Goal: Task Accomplishment & Management: Manage account settings

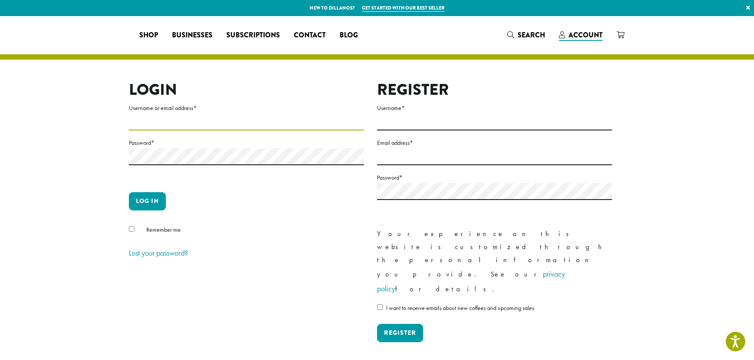
type input "**********"
click at [161, 201] on button "Log in" at bounding box center [147, 201] width 37 height 18
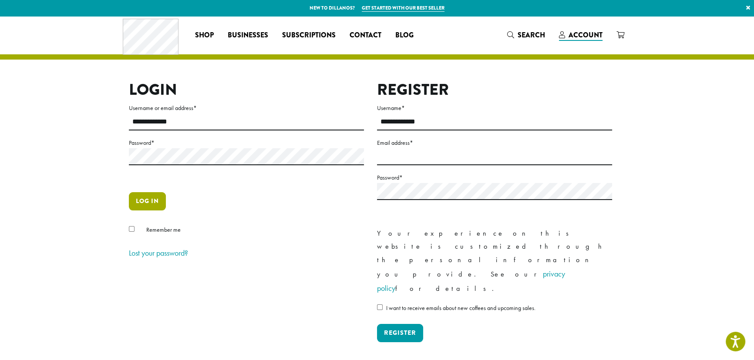
click at [137, 200] on button "Log in" at bounding box center [147, 201] width 37 height 18
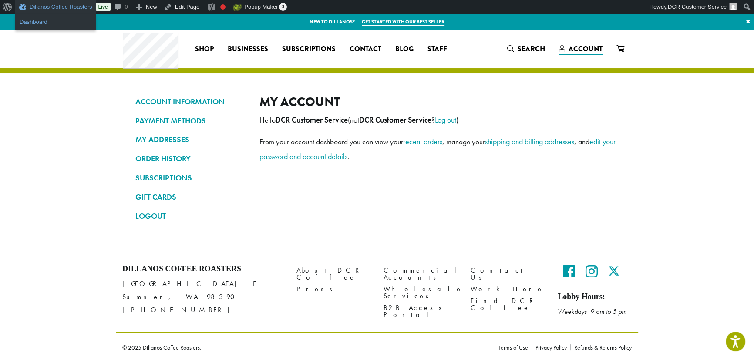
click at [38, 27] on link "Dashboard" at bounding box center [55, 22] width 80 height 11
